Goal: Navigation & Orientation: Find specific page/section

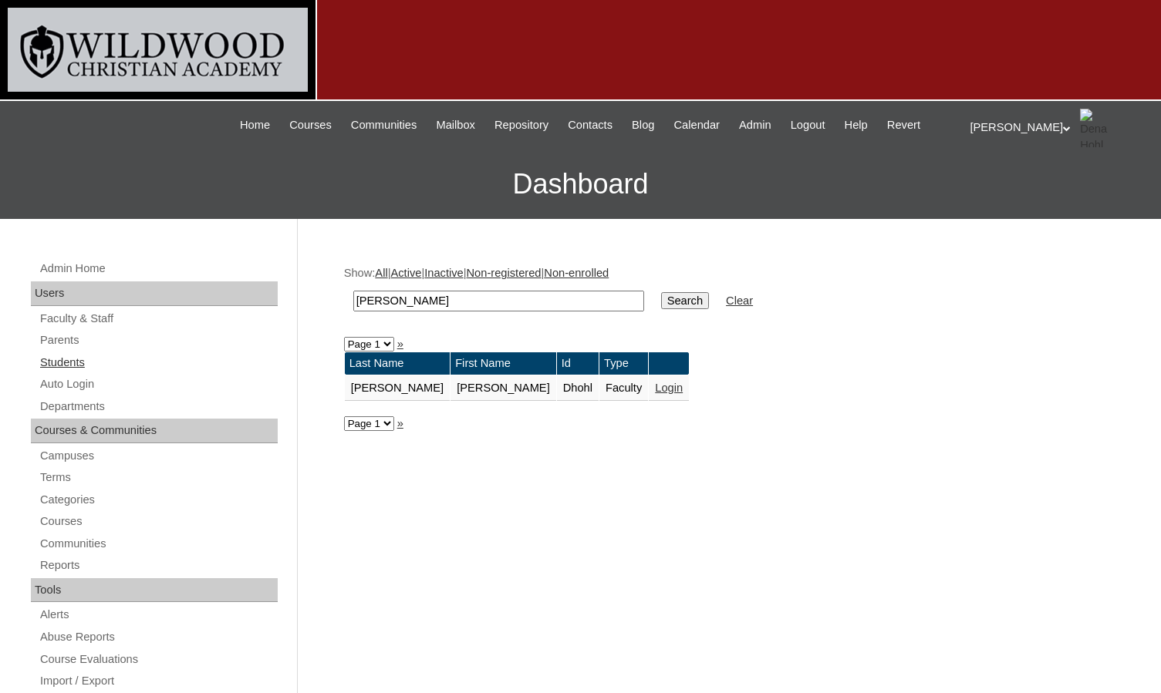
click at [79, 362] on link "Students" at bounding box center [158, 362] width 239 height 19
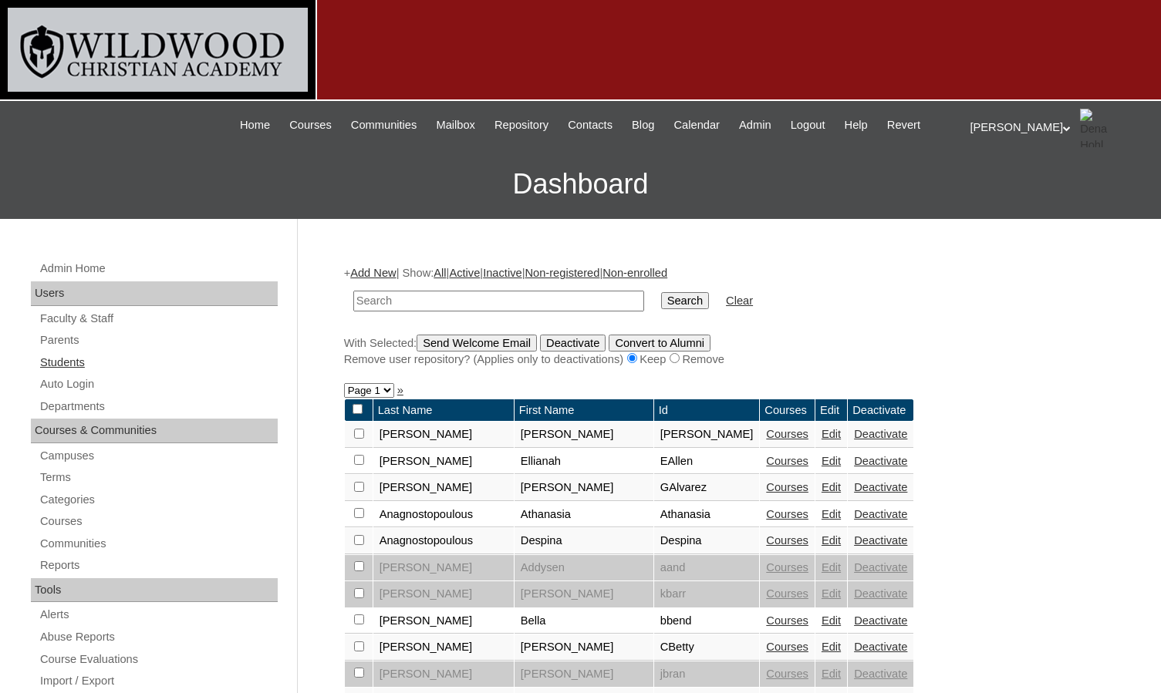
click at [85, 370] on link "Students" at bounding box center [158, 362] width 239 height 19
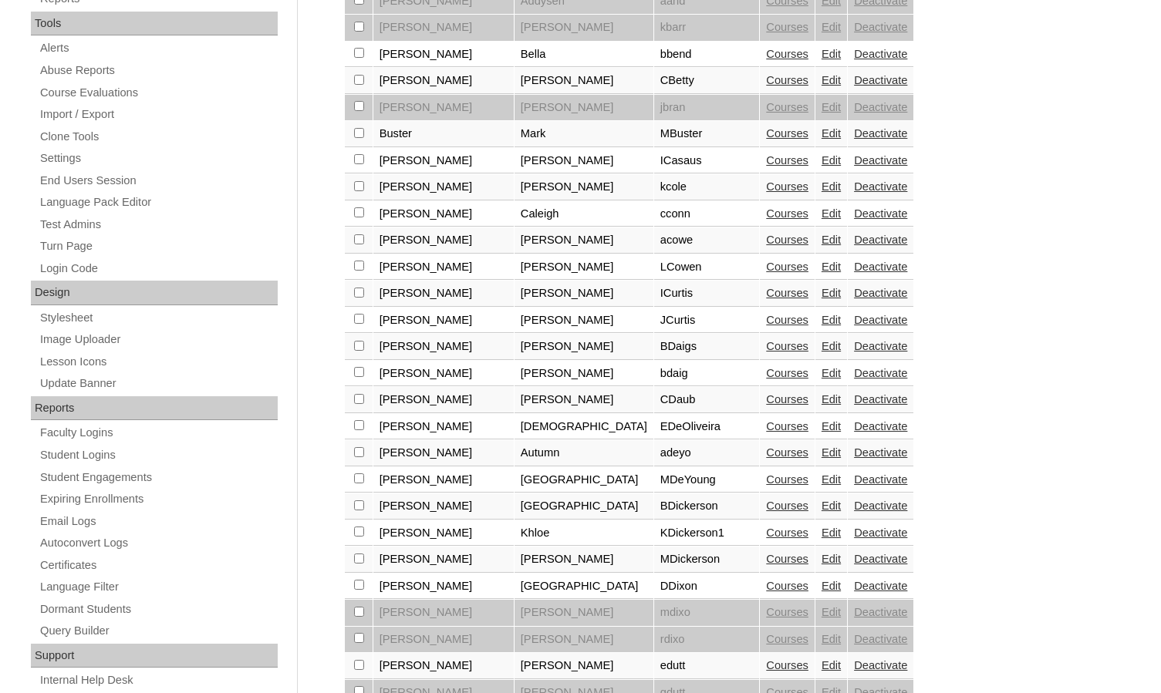
scroll to position [104, 0]
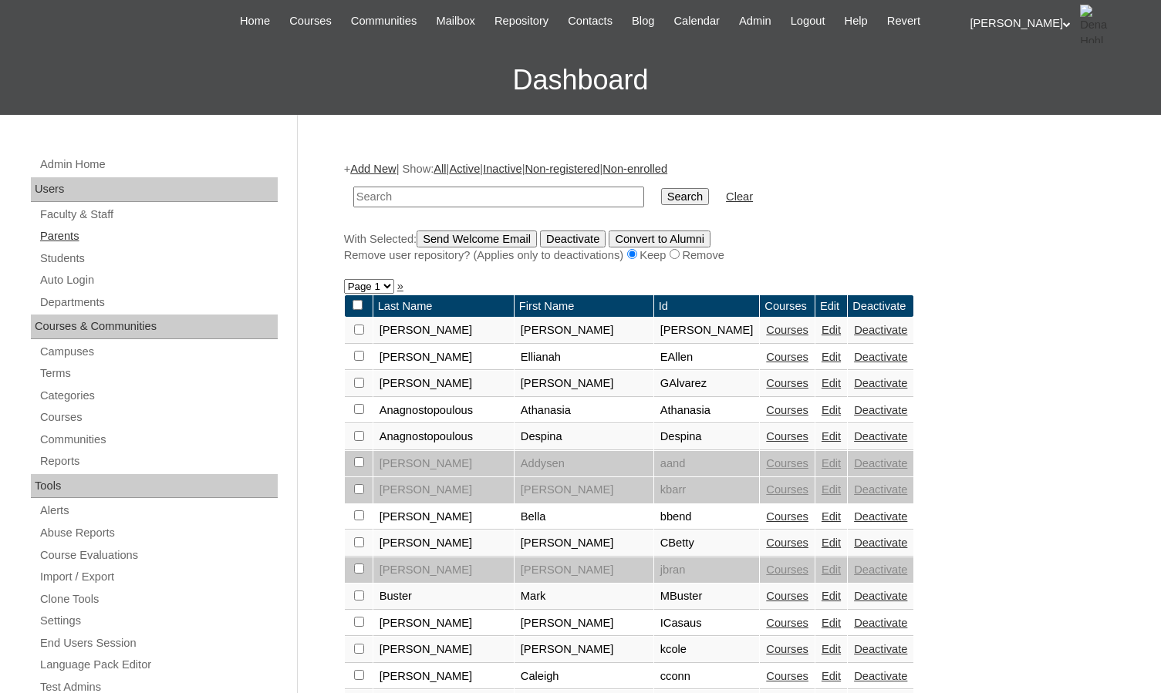
click at [54, 234] on link "Parents" at bounding box center [158, 236] width 239 height 19
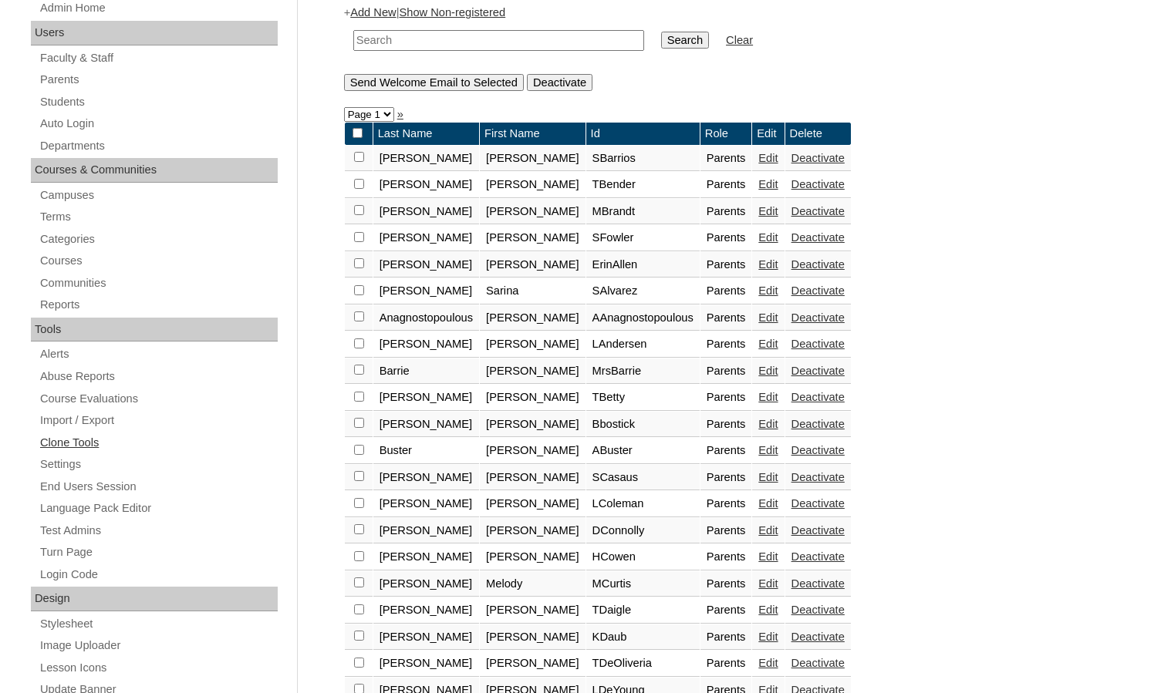
scroll to position [242, 0]
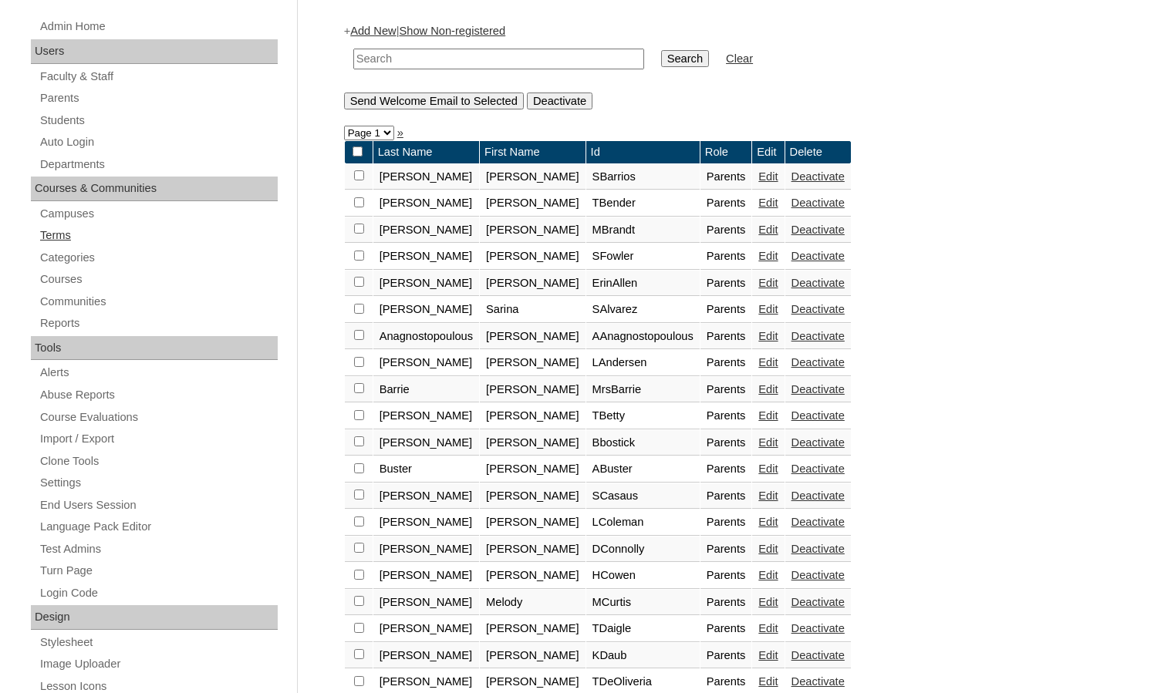
click at [74, 236] on link "Terms" at bounding box center [158, 235] width 239 height 19
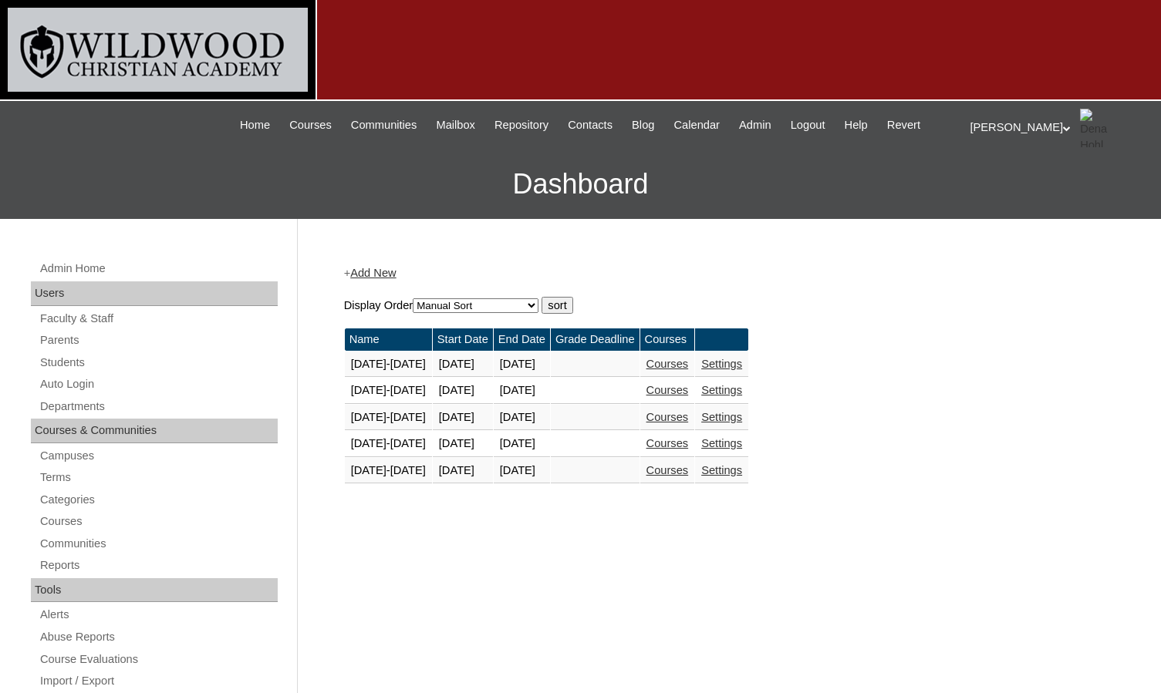
click at [688, 475] on link "Courses" at bounding box center [667, 470] width 42 height 12
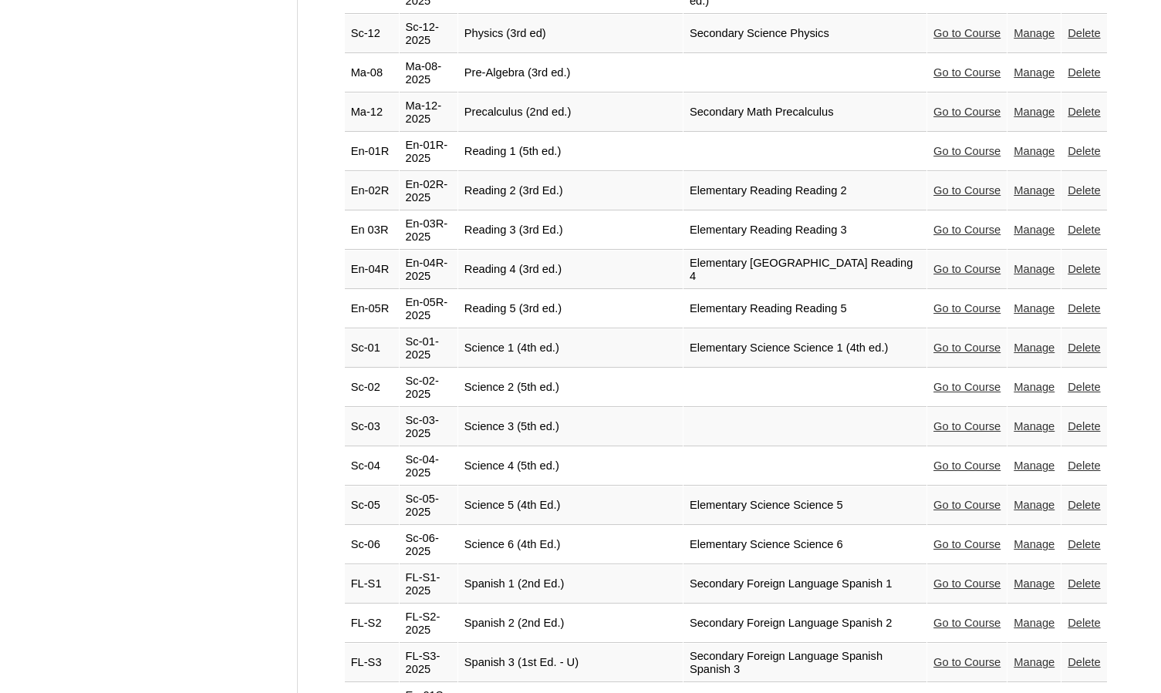
scroll to position [3295, 0]
